Goal: Entertainment & Leisure: Consume media (video, audio)

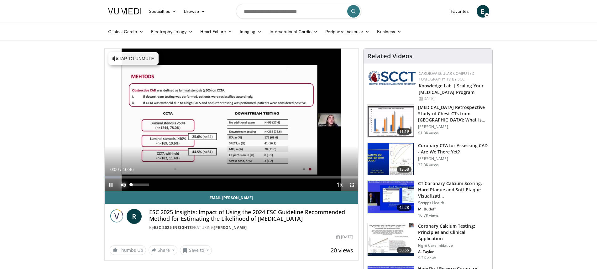
click at [124, 184] on span "Video Player" at bounding box center [123, 185] width 13 height 13
click at [353, 184] on span "Video Player" at bounding box center [351, 185] width 13 height 13
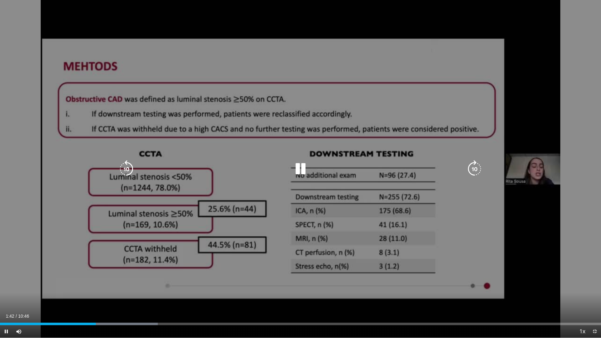
click at [215, 86] on div "10 seconds Tap to unmute" at bounding box center [300, 169] width 601 height 338
click at [298, 169] on icon "Video Player" at bounding box center [301, 169] width 18 height 18
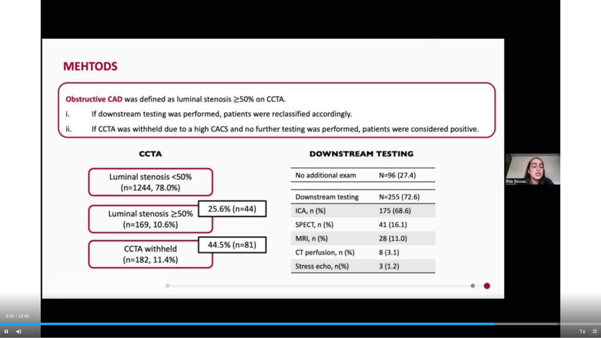
click at [592, 269] on span "Video Player" at bounding box center [595, 331] width 13 height 13
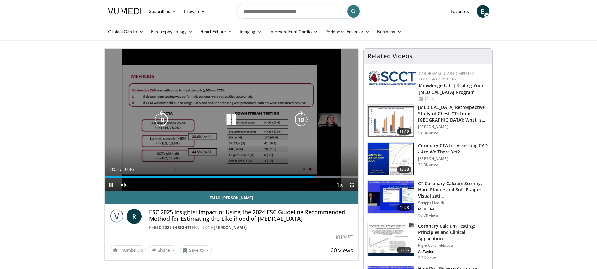
click at [220, 147] on div "10 seconds Tap to unmute" at bounding box center [232, 120] width 254 height 143
